Goal: Information Seeking & Learning: Learn about a topic

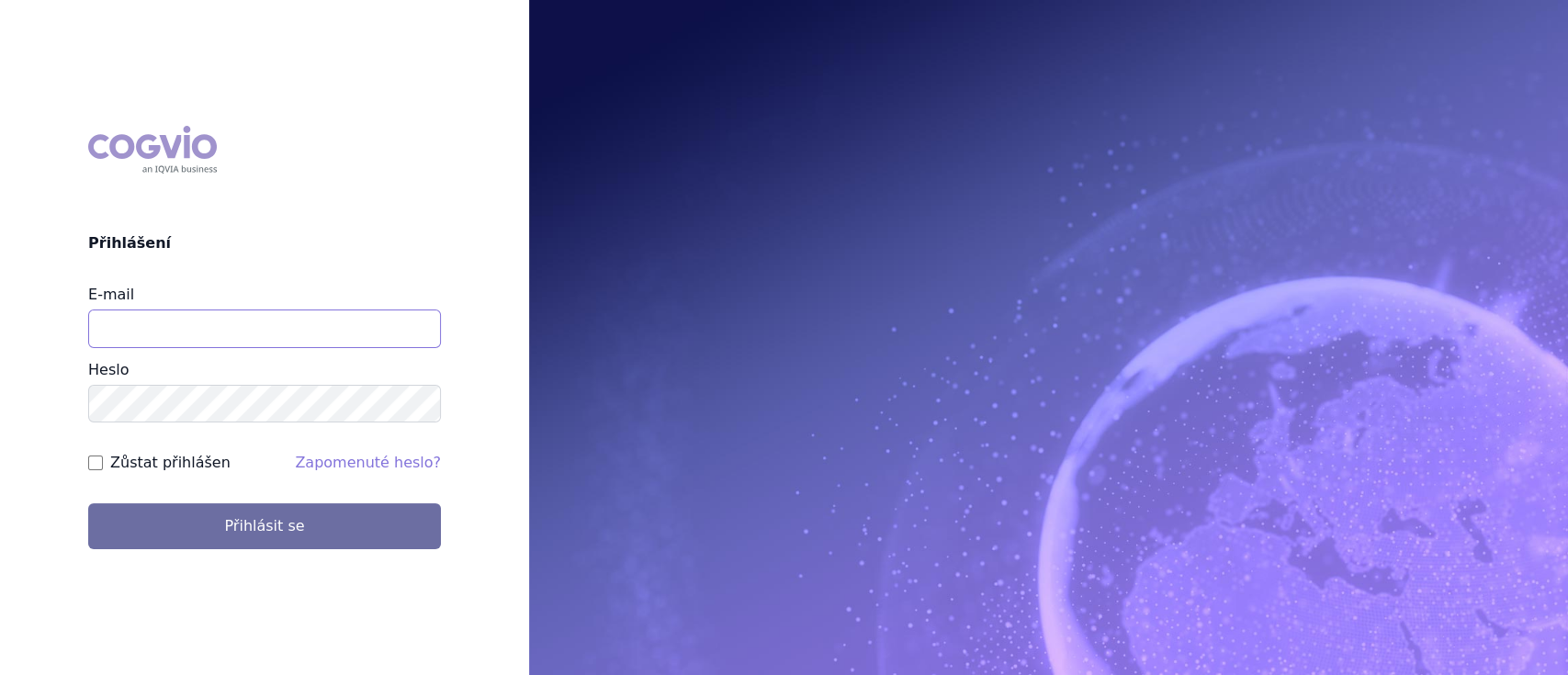
click at [164, 312] on input "E-mail" at bounding box center [264, 328] width 352 height 38
type input "[EMAIL_ADDRESS][DOMAIN_NAME]"
click at [97, 467] on input "Zůstat přihlášen" at bounding box center [95, 463] width 14 height 14
checkbox input "true"
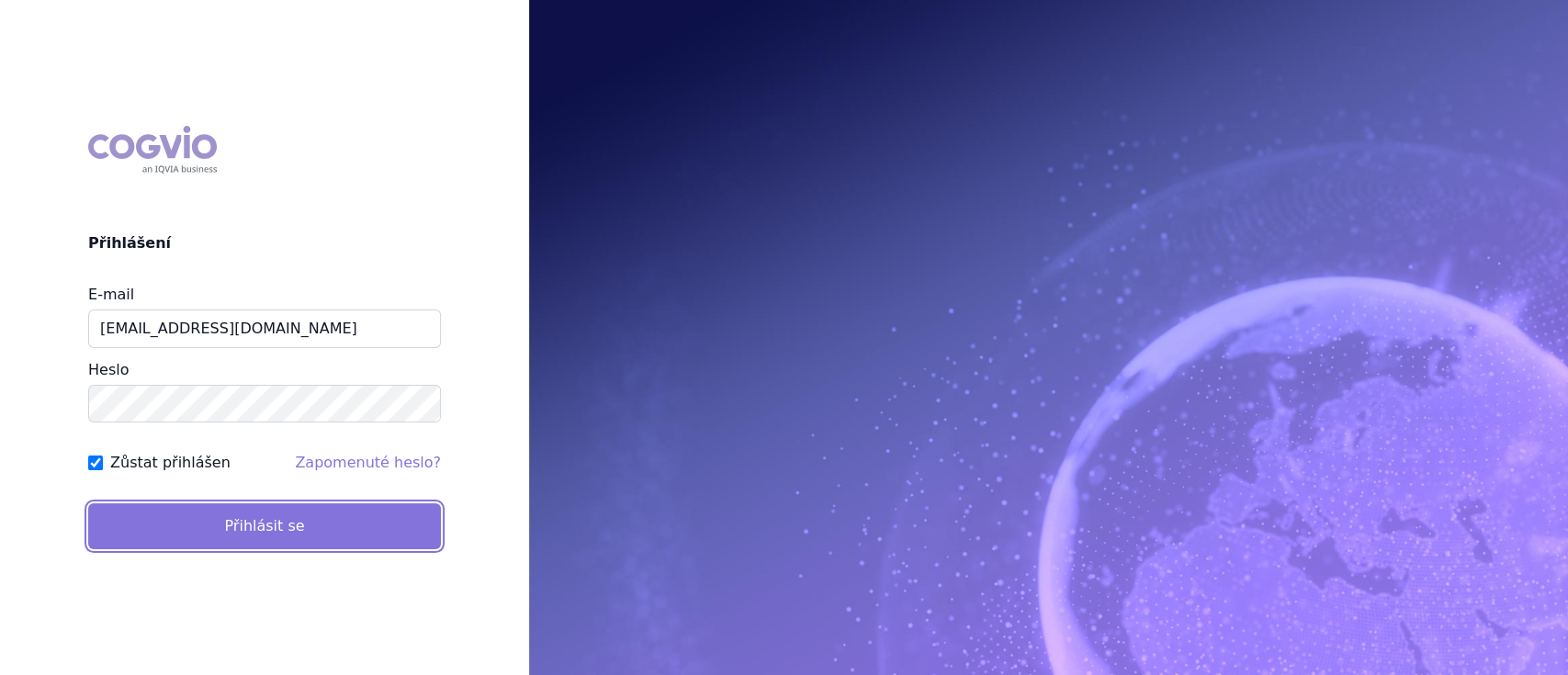
click at [236, 533] on button "Přihlásit se" at bounding box center [264, 526] width 352 height 46
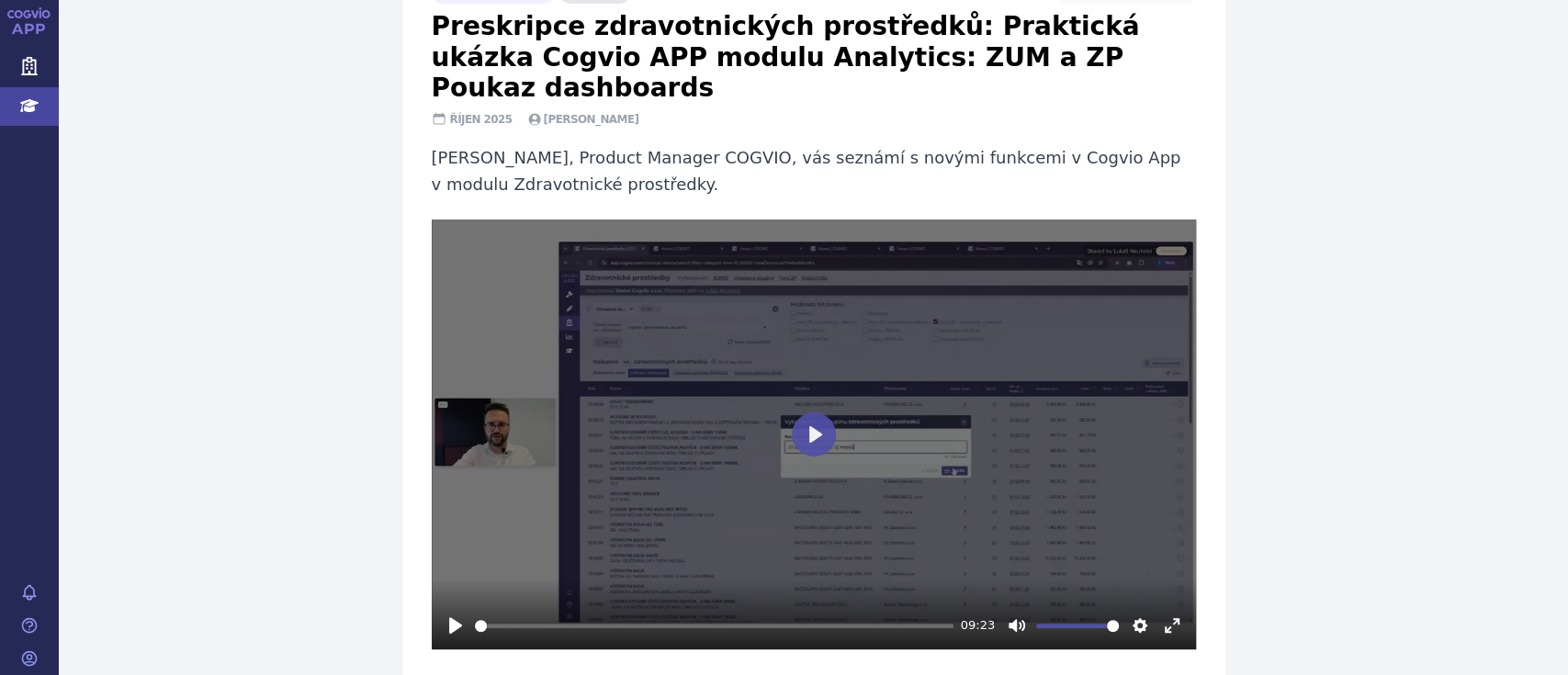
scroll to position [141, 0]
